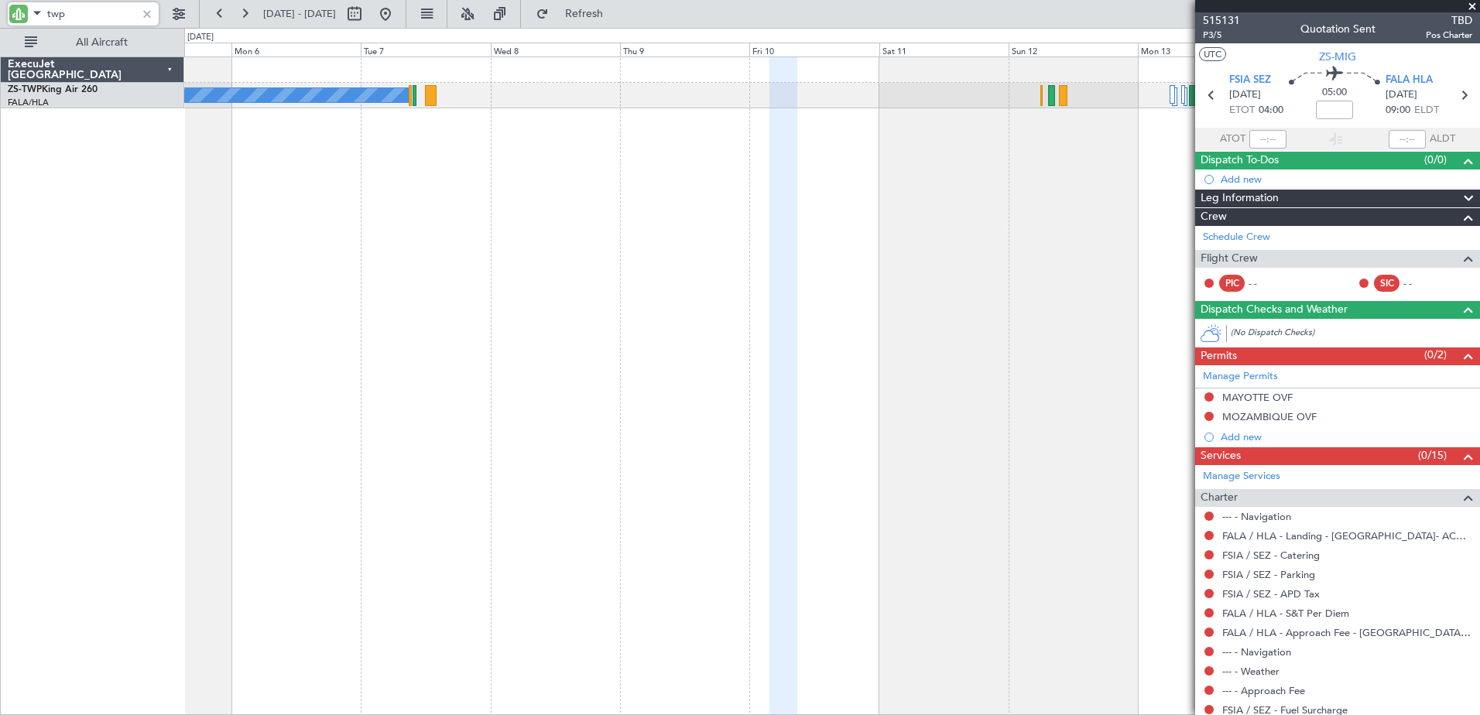
click at [1095, 183] on div "A/C Booked" at bounding box center [832, 386] width 1296 height 659
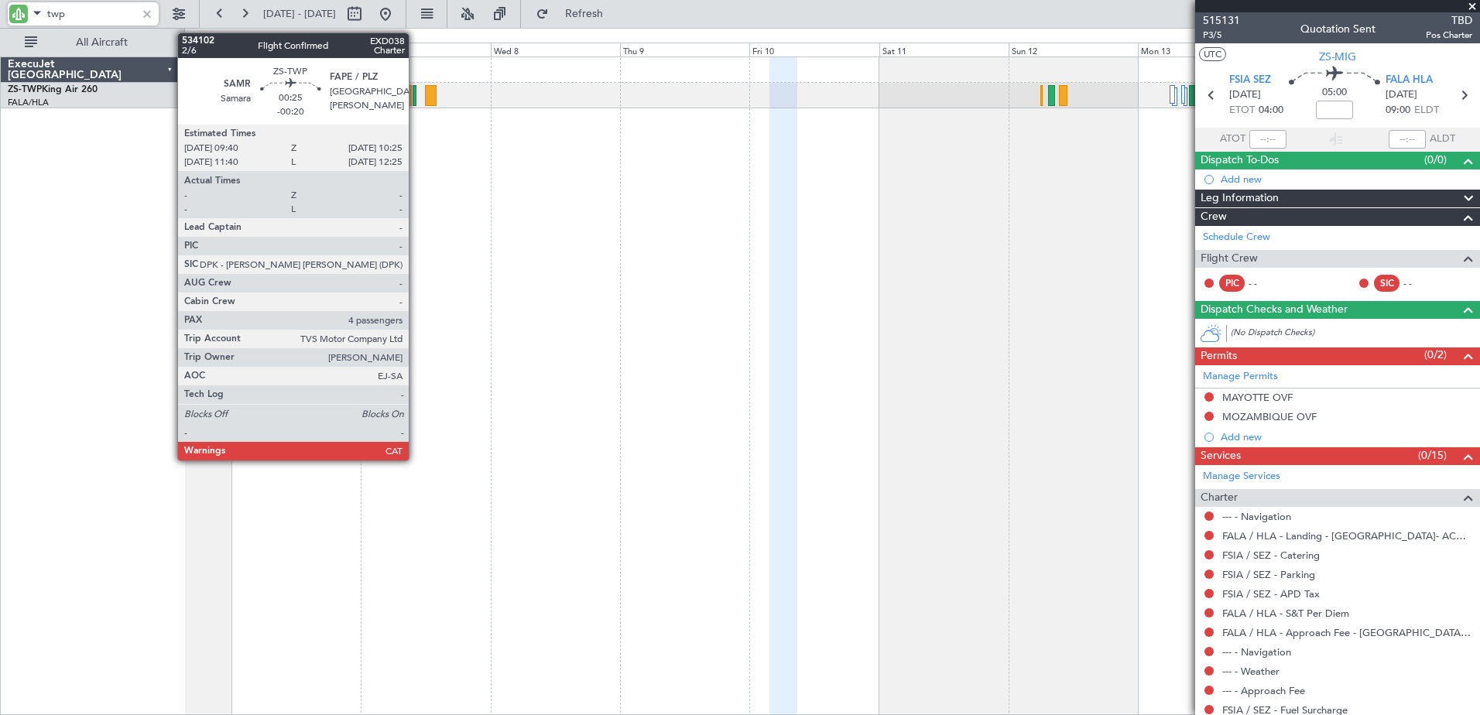
click at [416, 95] on div at bounding box center [415, 95] width 5 height 21
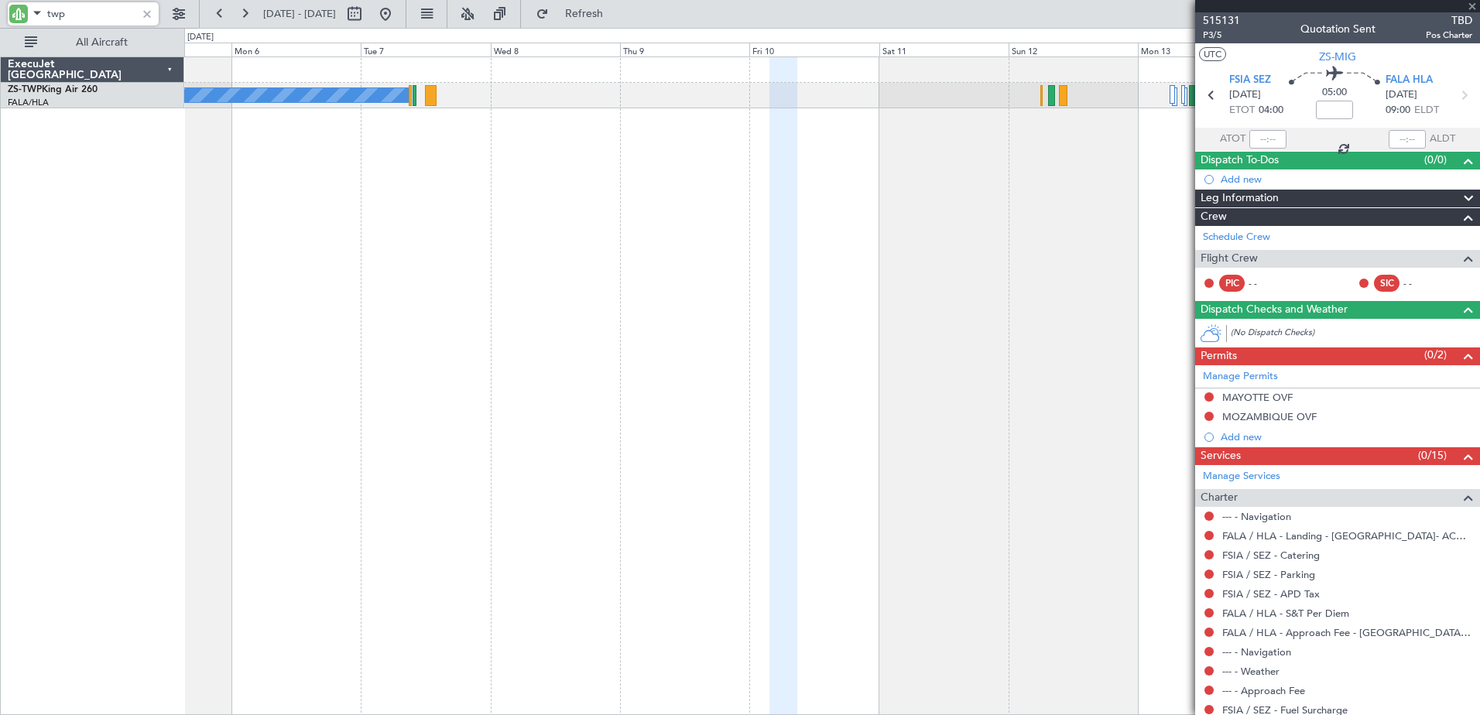
type input "-00:20"
type input "4"
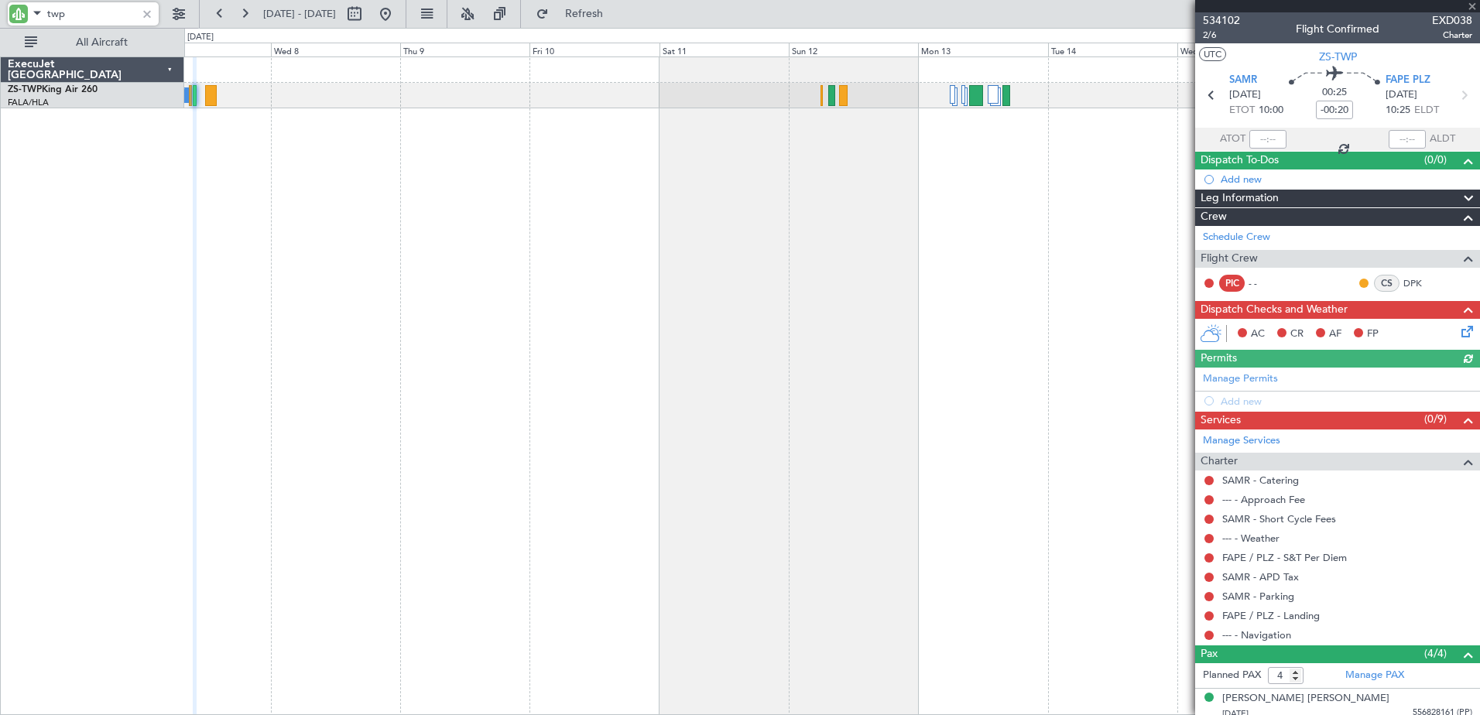
click at [821, 194] on div "A/C Booked" at bounding box center [832, 386] width 1296 height 659
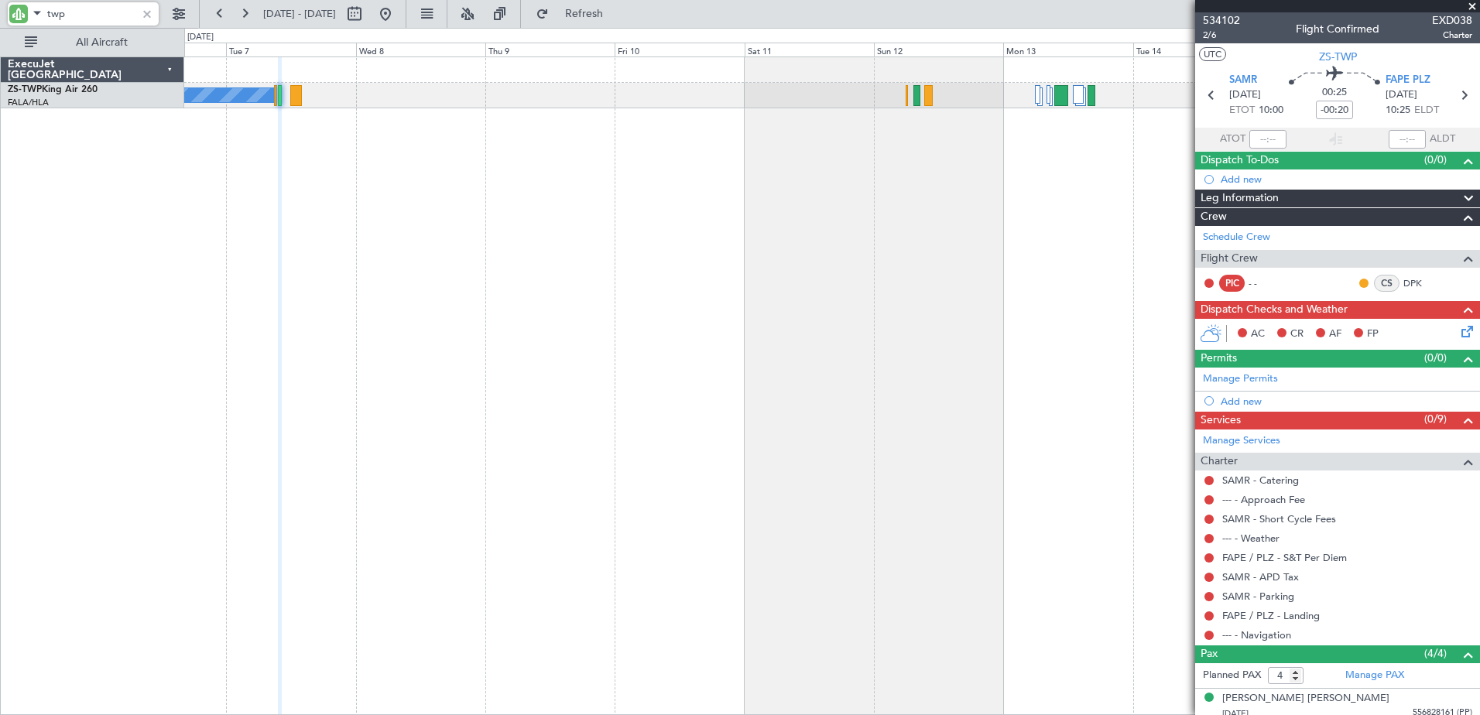
click at [507, 352] on div "A/C Booked" at bounding box center [832, 386] width 1296 height 659
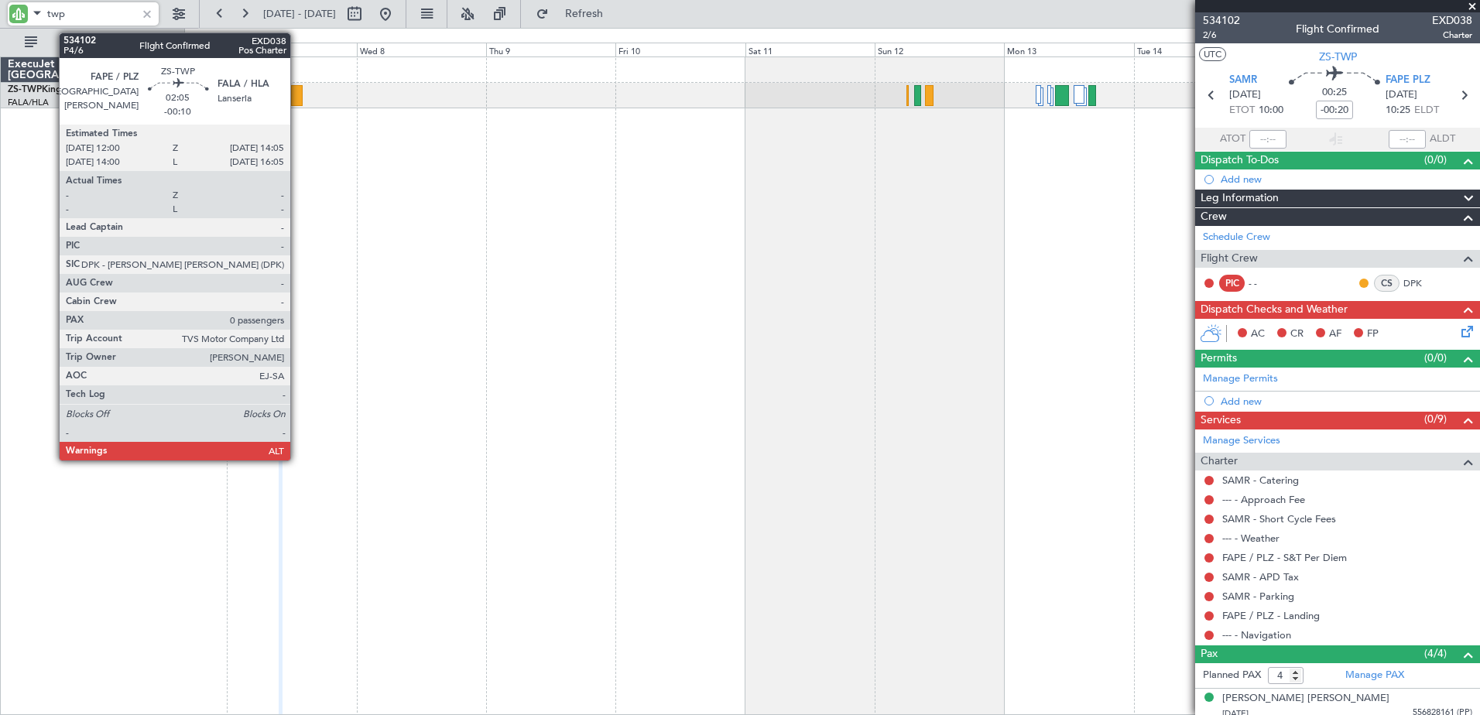
click at [297, 98] on div at bounding box center [297, 95] width 12 height 21
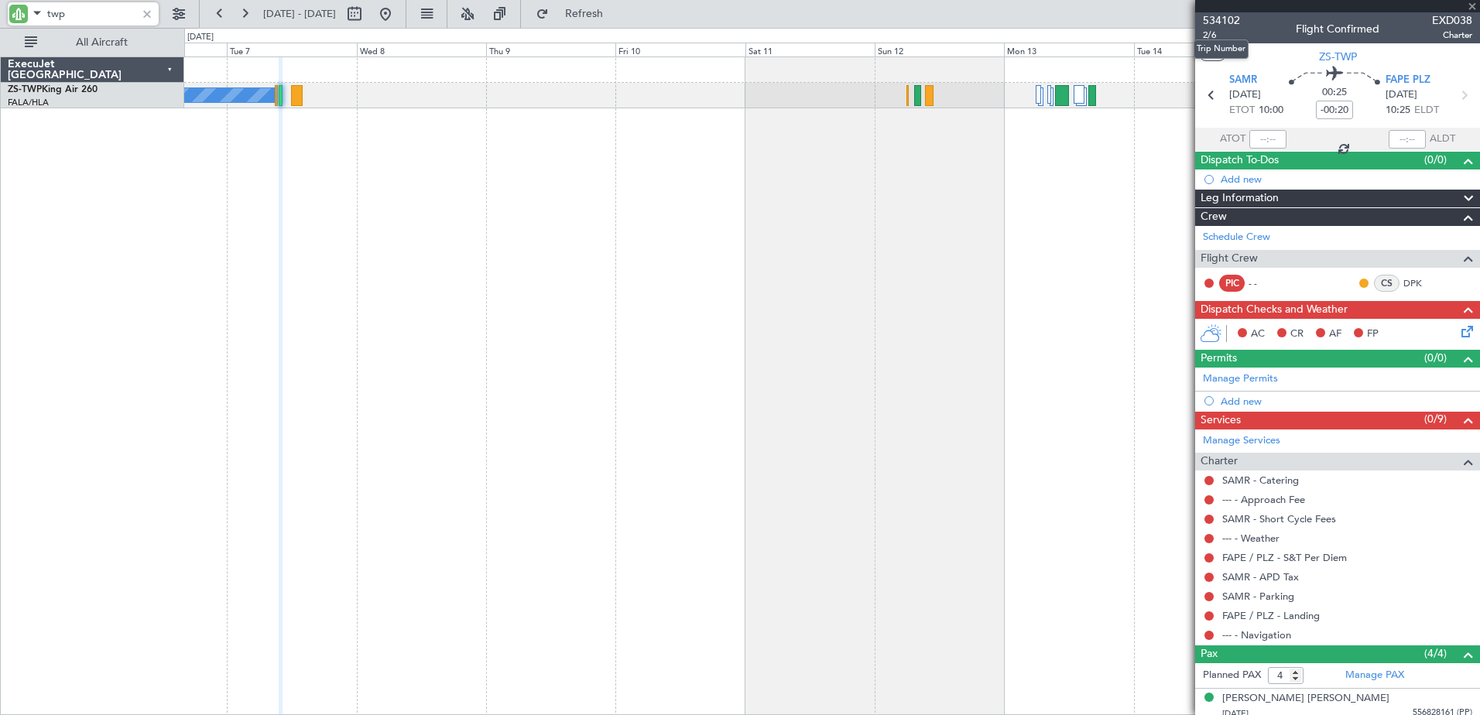
type input "-00:10"
type input "0"
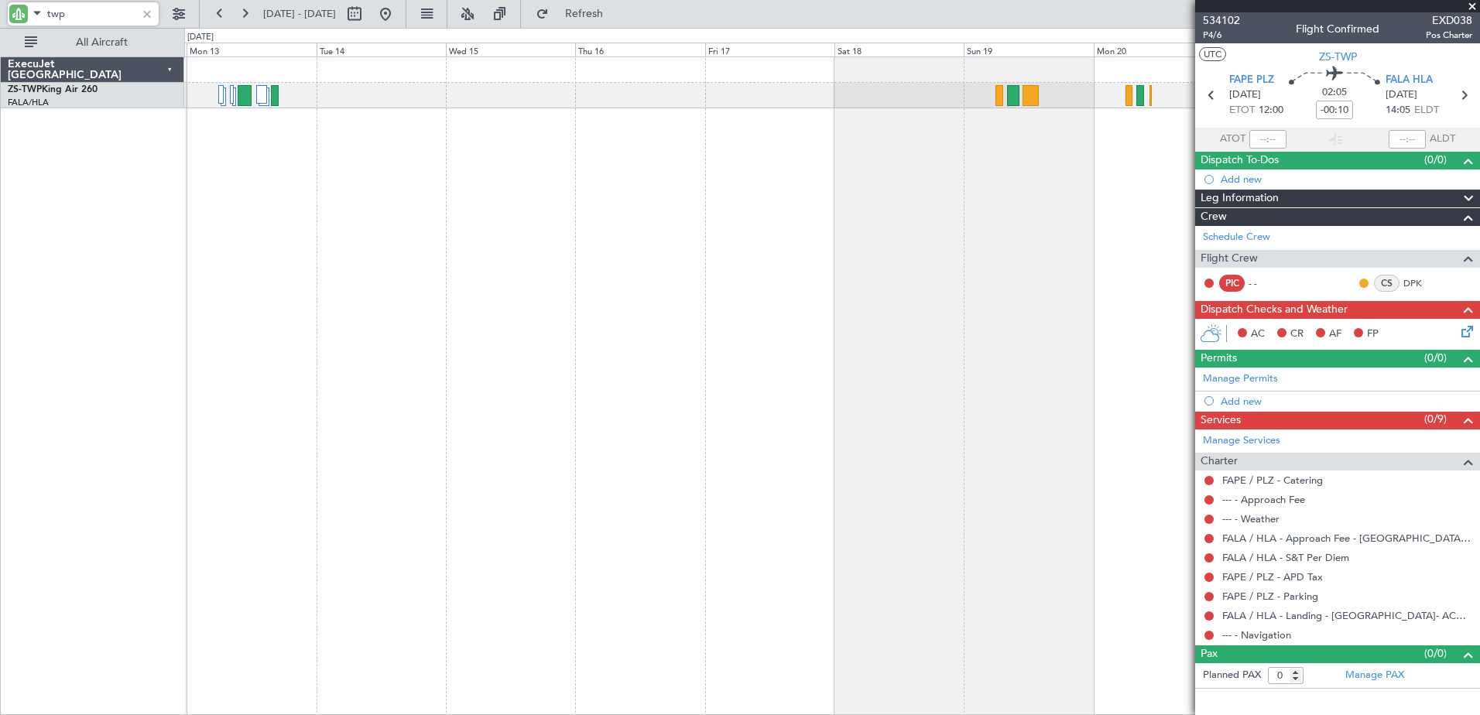
click at [166, 259] on div "A/C Booked ExecuJet [GEOGRAPHIC_DATA] ZS-TWP King Air 260 FALA/HLA Lanseria 0 0…" at bounding box center [740, 371] width 1480 height 687
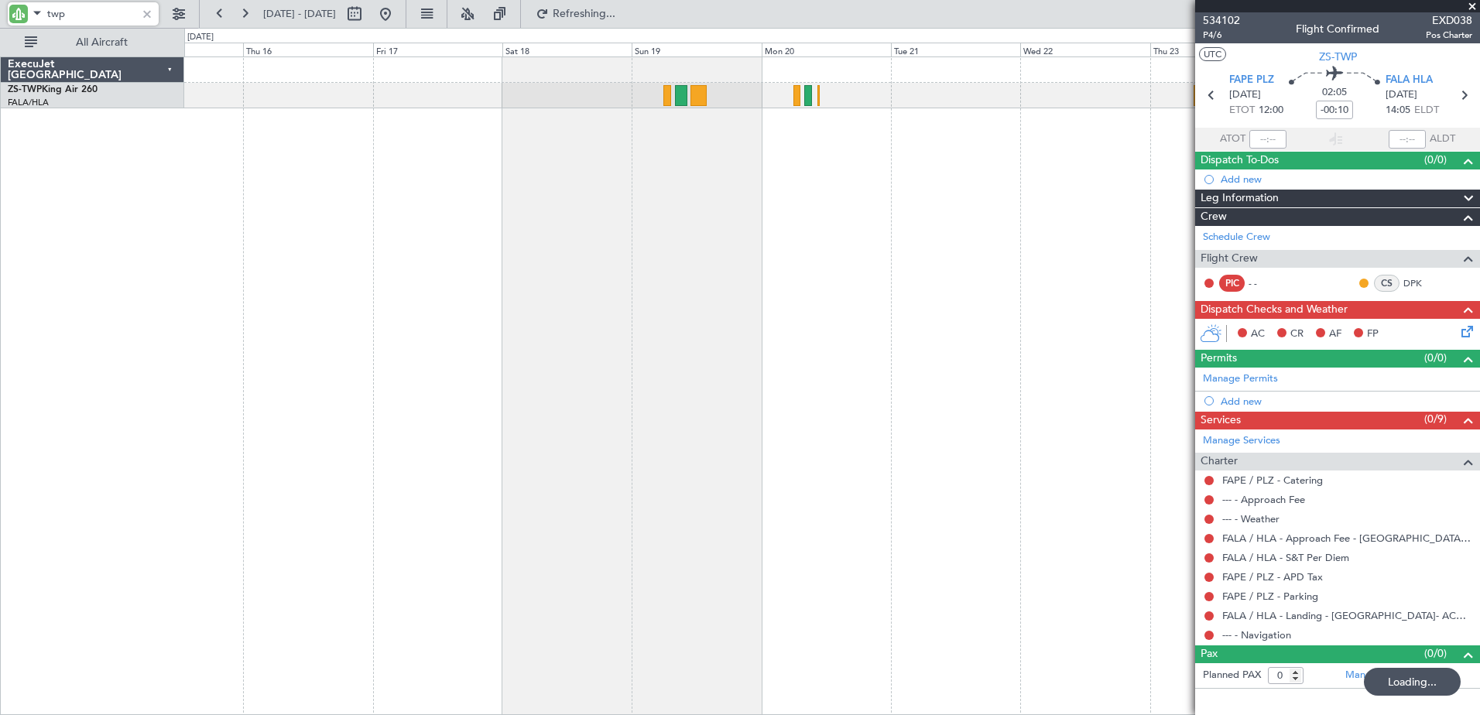
click at [130, 303] on div "A/C Booked ExecuJet [GEOGRAPHIC_DATA] ZS-TWP King Air 260 FALA/HLA Lanseria 0 0…" at bounding box center [740, 371] width 1480 height 687
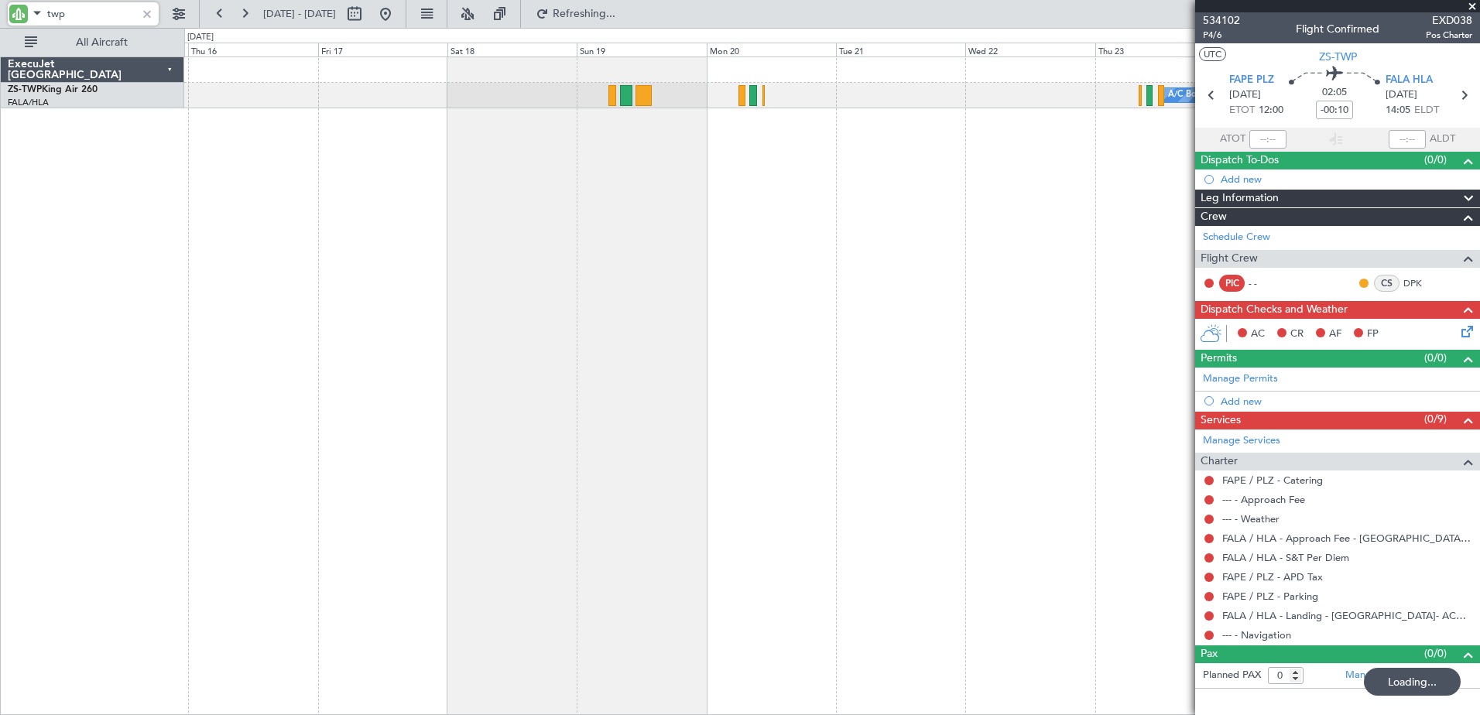
click at [1081, 286] on div "A/C Booked" at bounding box center [832, 386] width 1296 height 659
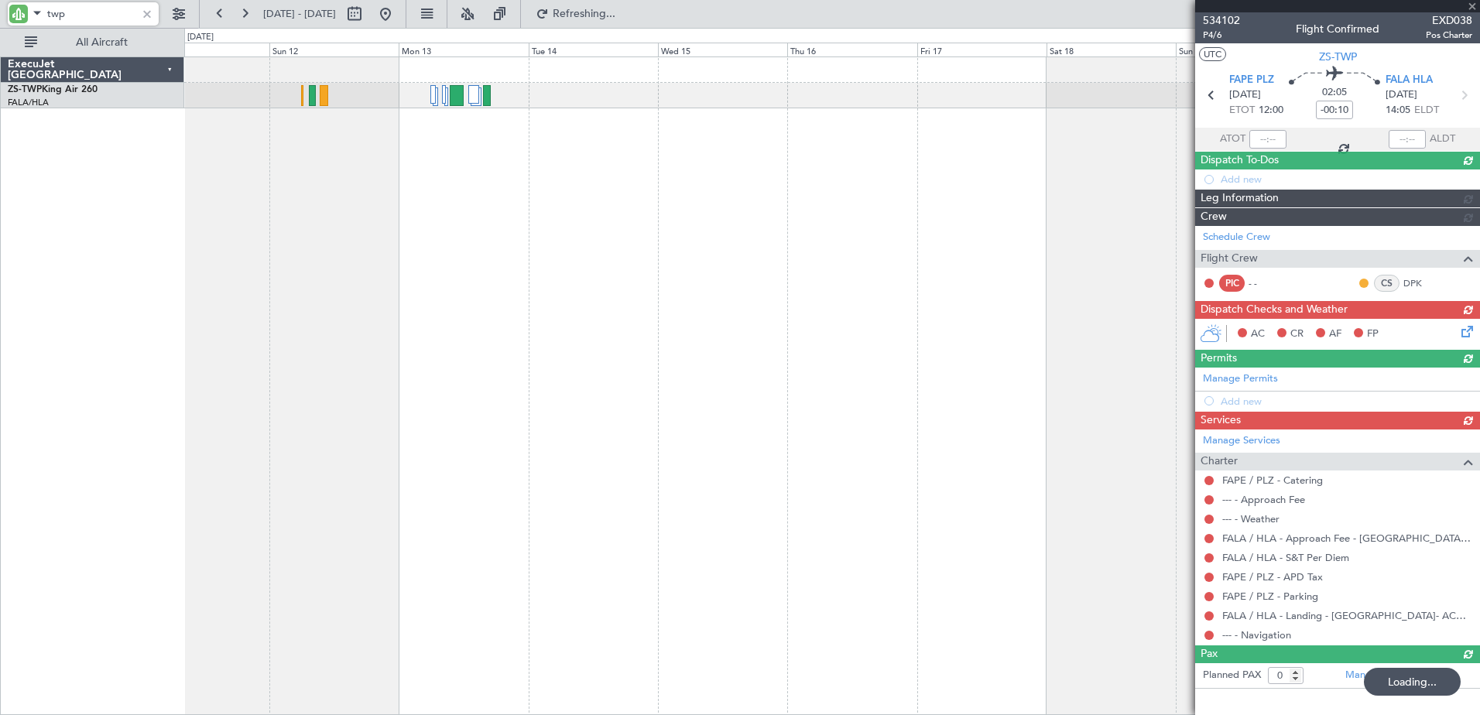
click at [1078, 251] on div "A/C Booked" at bounding box center [832, 386] width 1296 height 659
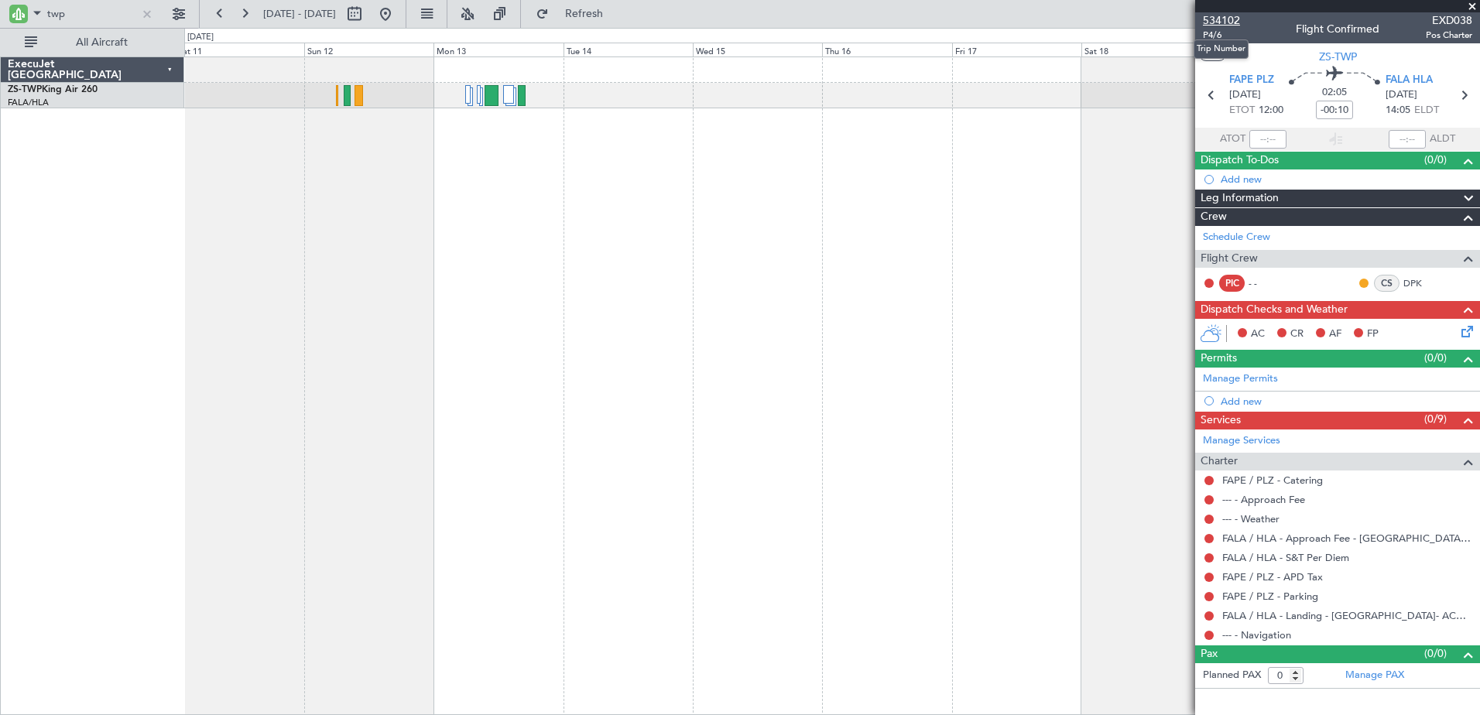
click at [1218, 21] on span "534102" at bounding box center [1221, 20] width 37 height 16
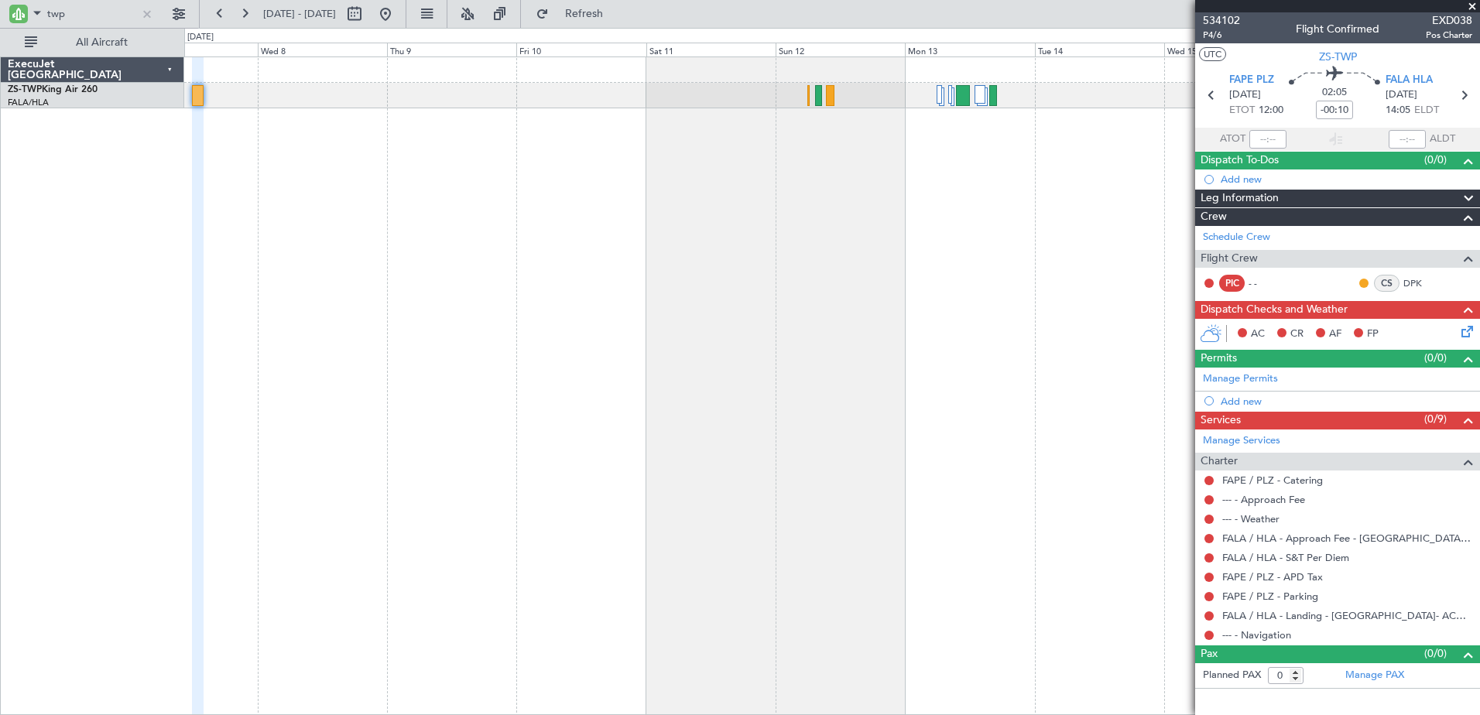
click at [864, 242] on div "A/C Booked" at bounding box center [832, 386] width 1296 height 659
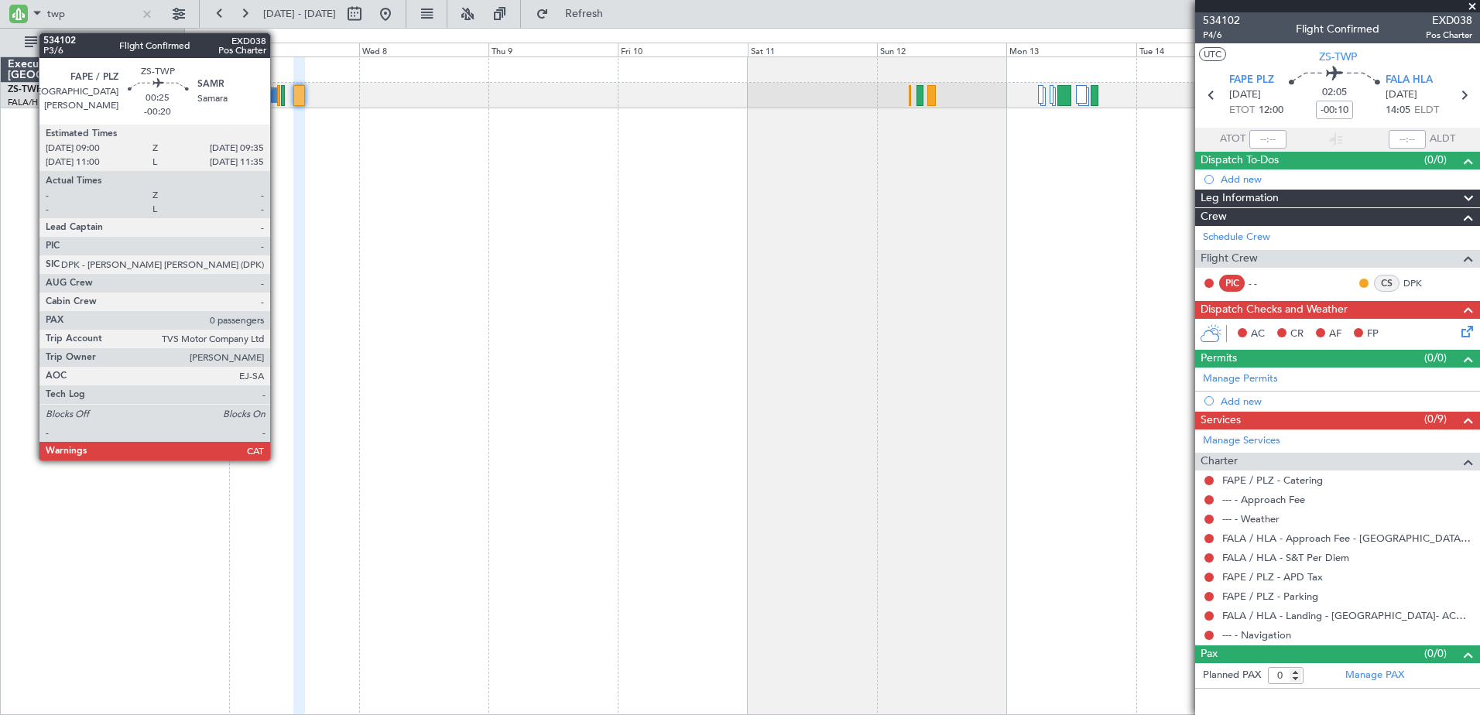
click at [277, 99] on div at bounding box center [279, 95] width 4 height 21
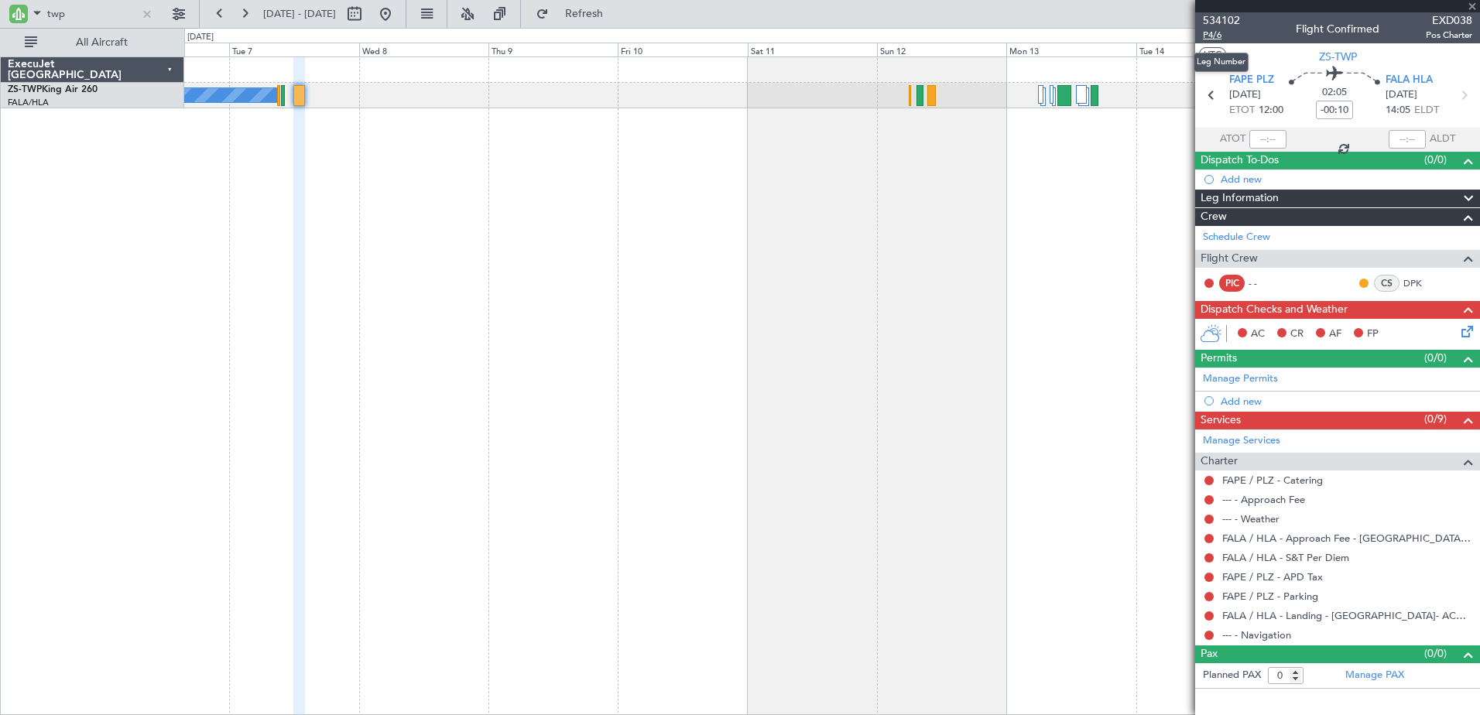
type input "-00:20"
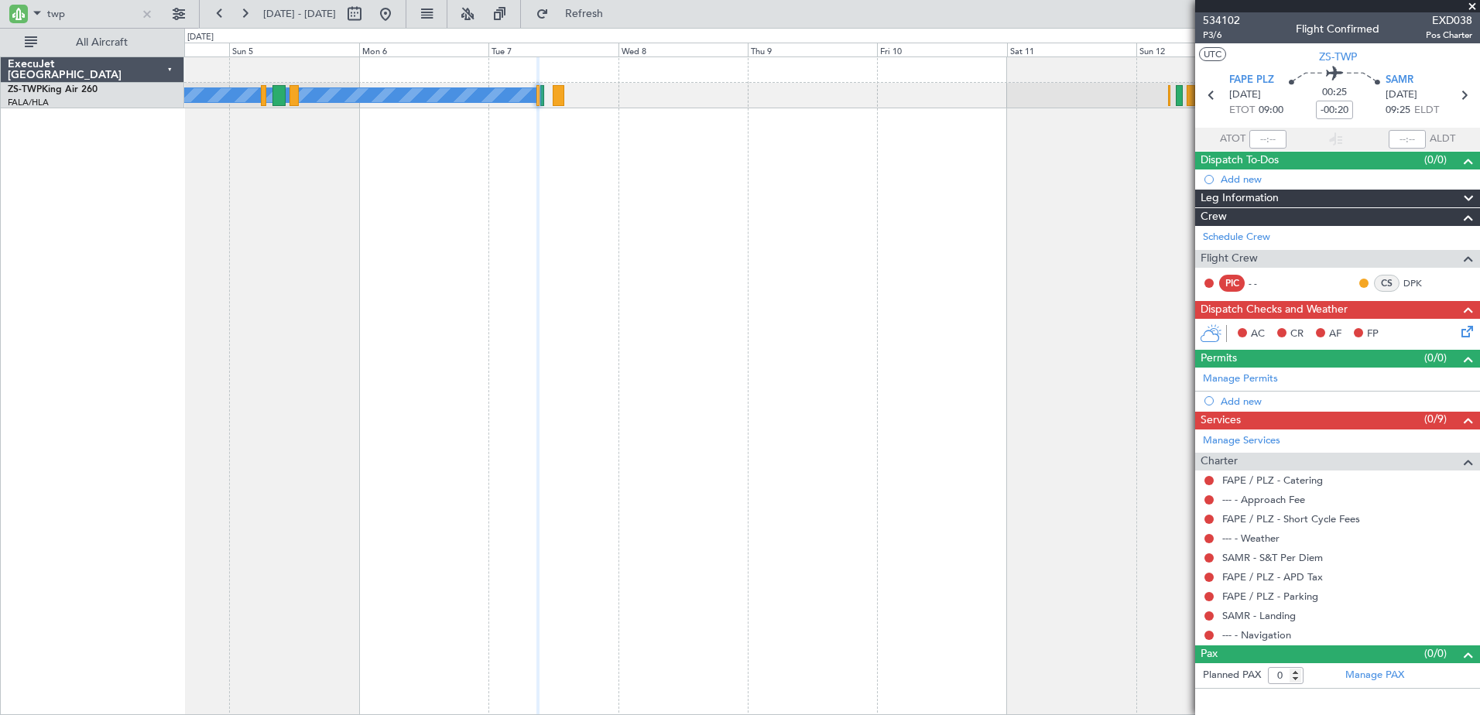
click at [737, 269] on div "A/C Booked" at bounding box center [832, 386] width 1296 height 659
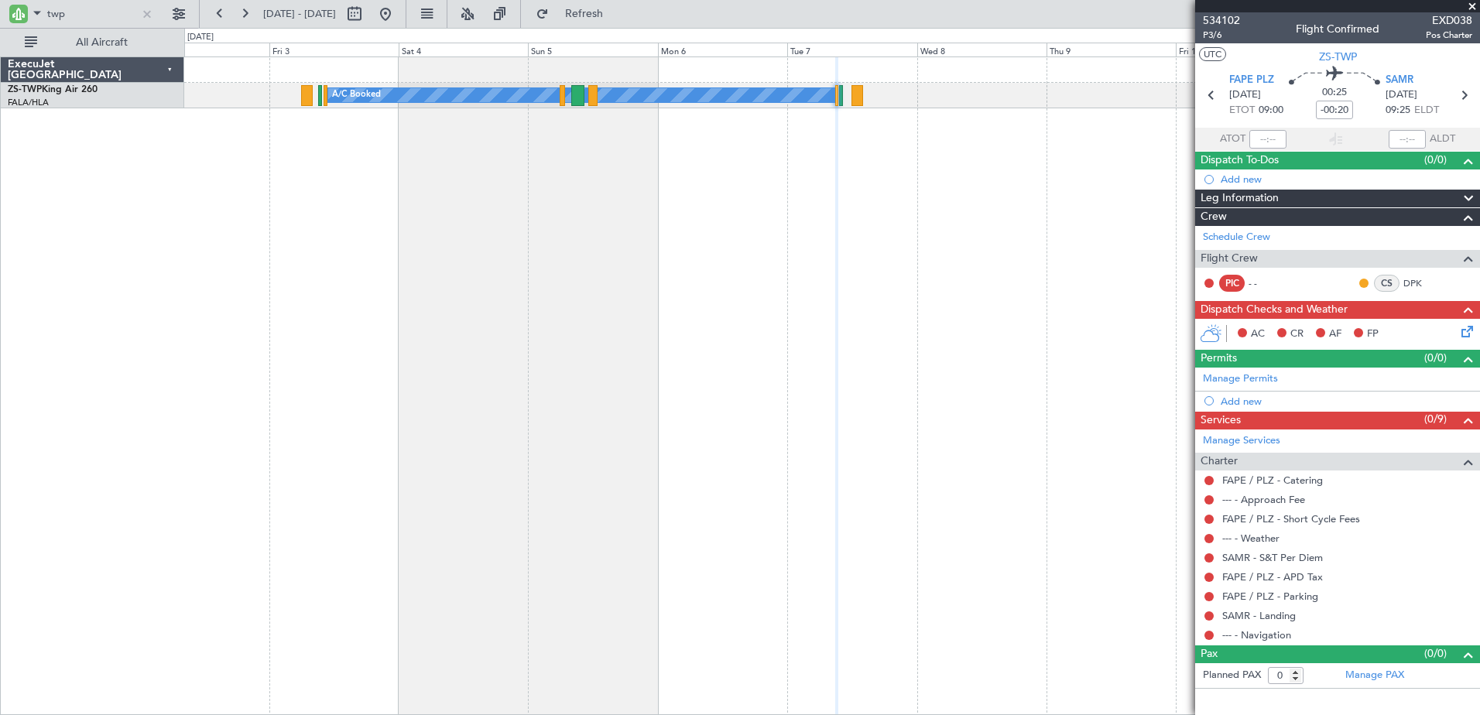
click at [622, 243] on div "A/C Booked" at bounding box center [832, 386] width 1296 height 659
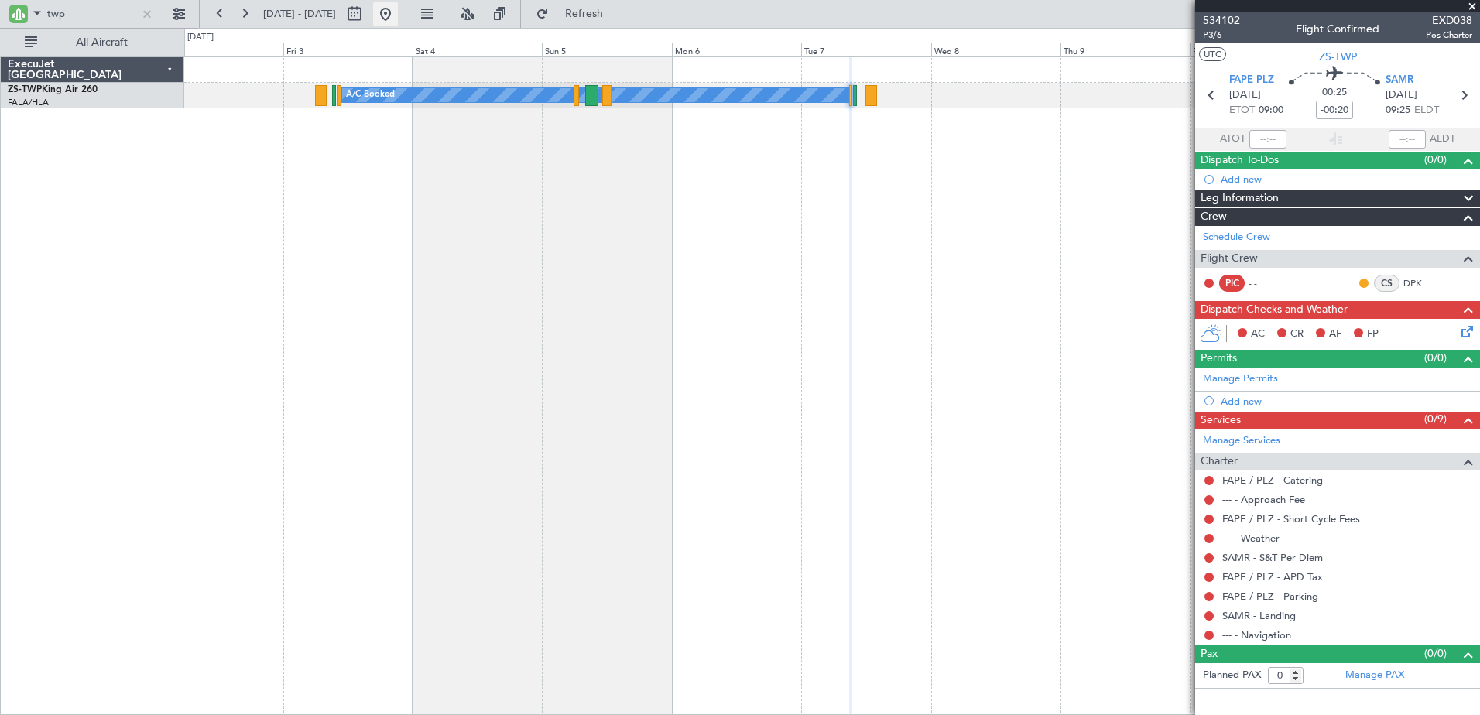
click at [398, 19] on button at bounding box center [385, 14] width 25 height 25
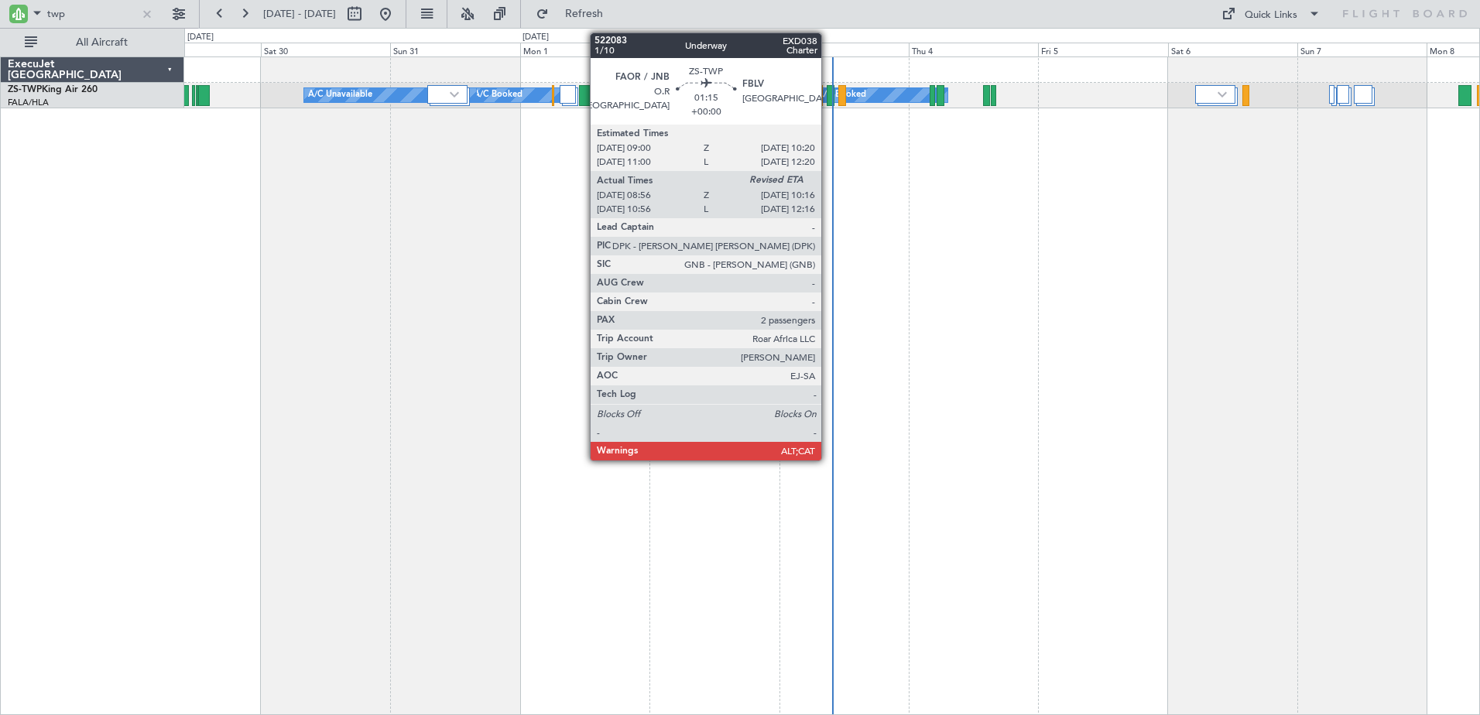
click at [828, 101] on div at bounding box center [831, 95] width 8 height 21
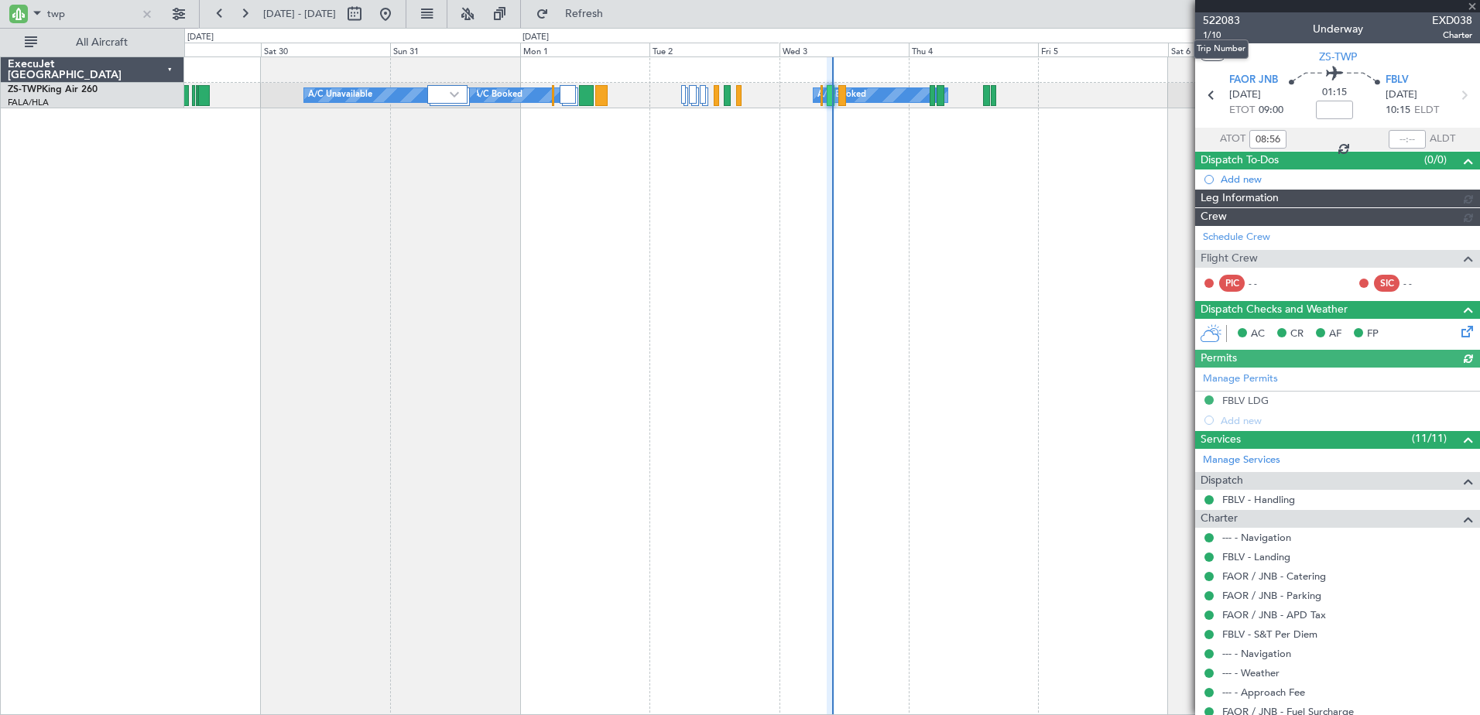
click at [1218, 13] on span "522083" at bounding box center [1221, 20] width 37 height 16
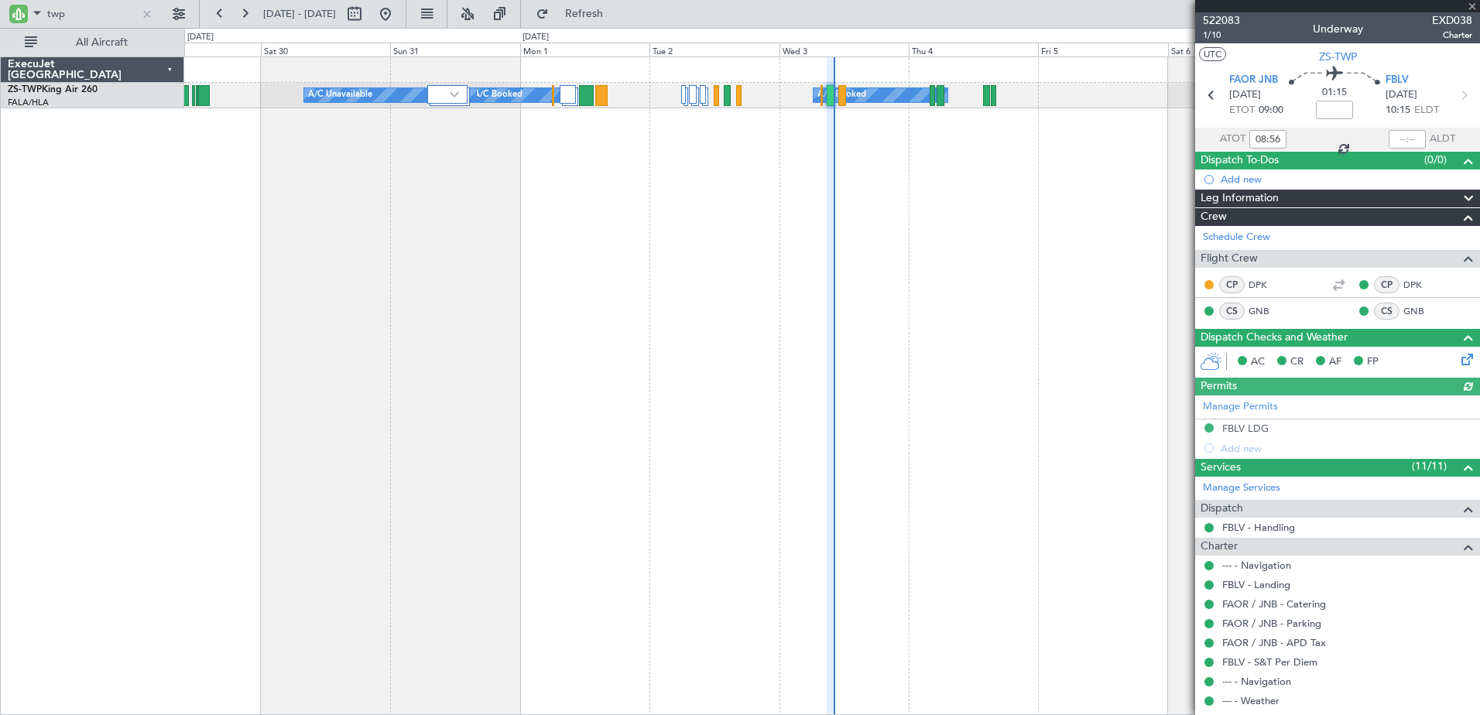
type input "09:50"
drag, startPoint x: 57, startPoint y: 12, endPoint x: 49, endPoint y: 15, distance: 9.1
click at [54, 14] on input "twp" at bounding box center [91, 13] width 89 height 23
click at [49, 15] on input "twp" at bounding box center [91, 13] width 89 height 23
click at [53, 13] on input "twp" at bounding box center [91, 13] width 89 height 23
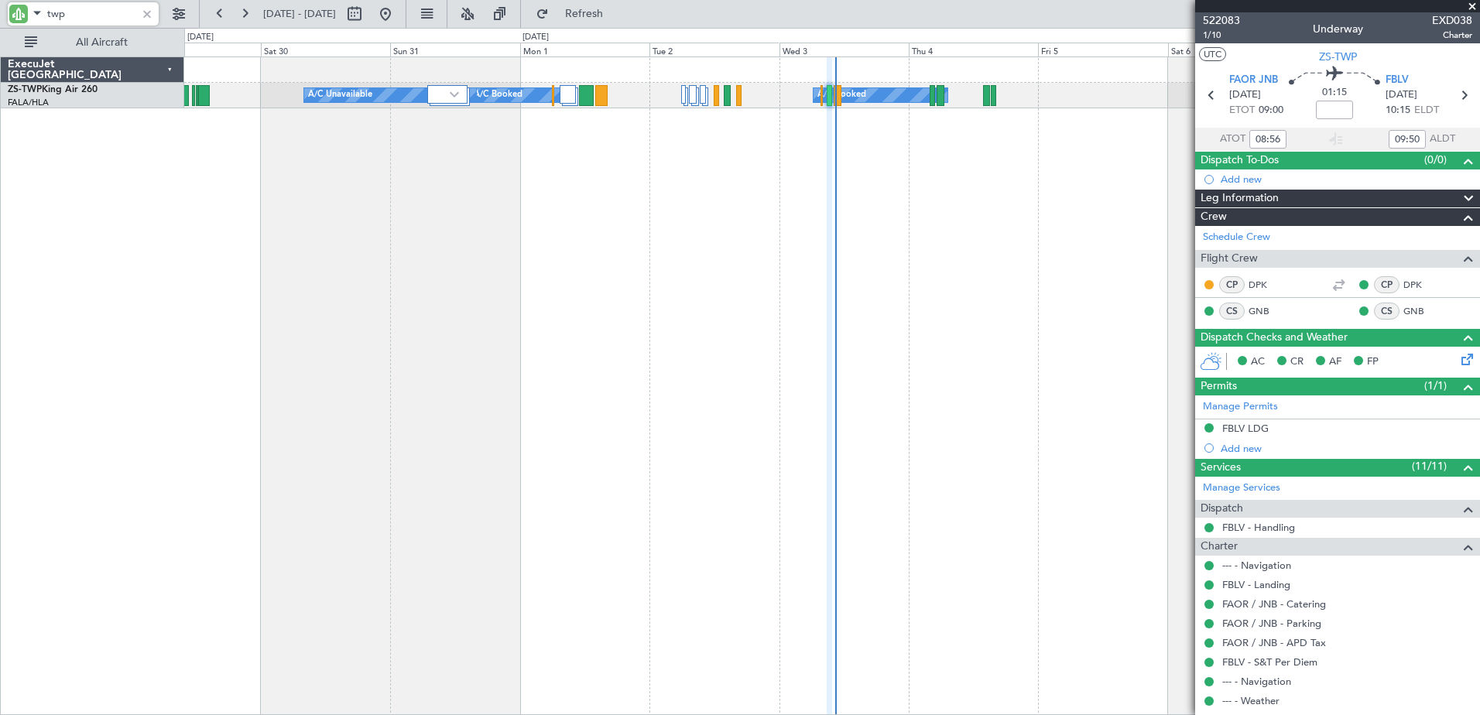
click at [53, 13] on input "twp" at bounding box center [91, 13] width 89 height 23
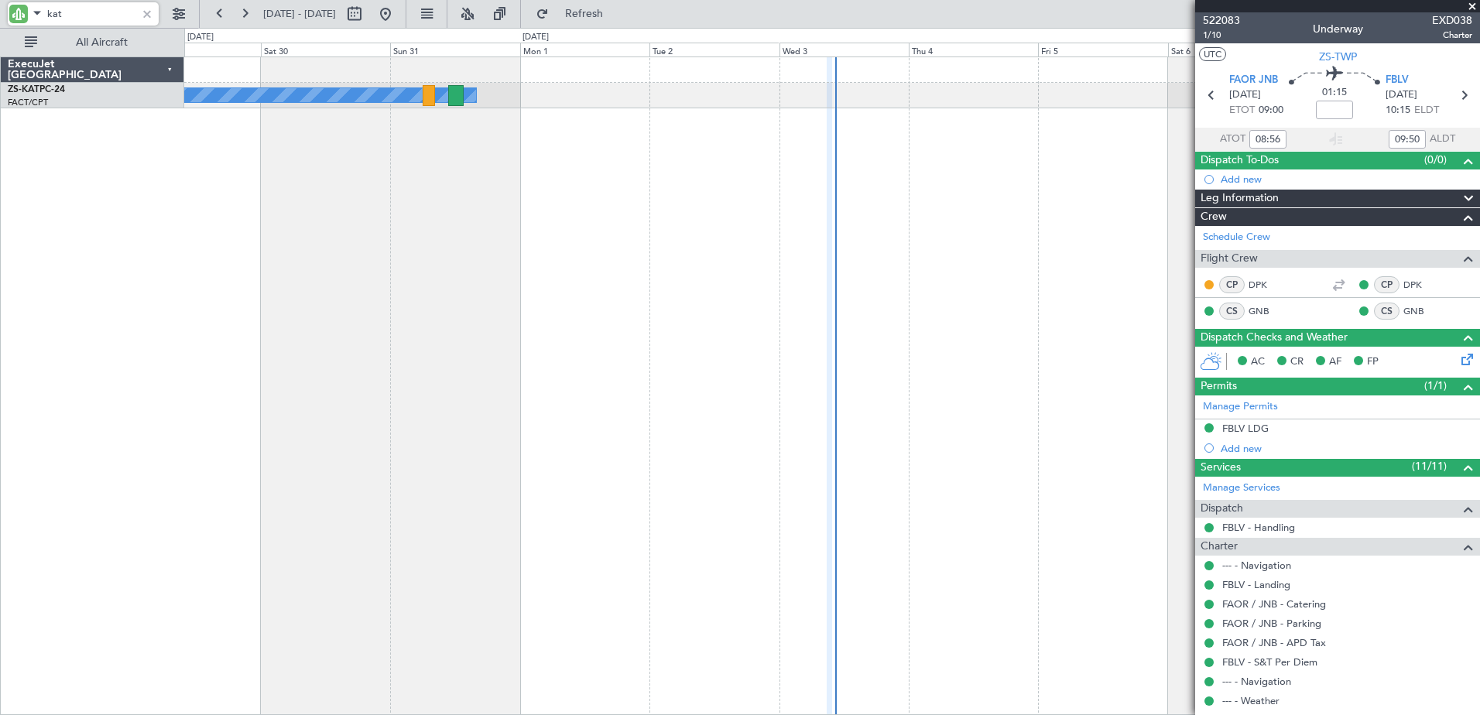
type input "kat"
